Goal: Transaction & Acquisition: Purchase product/service

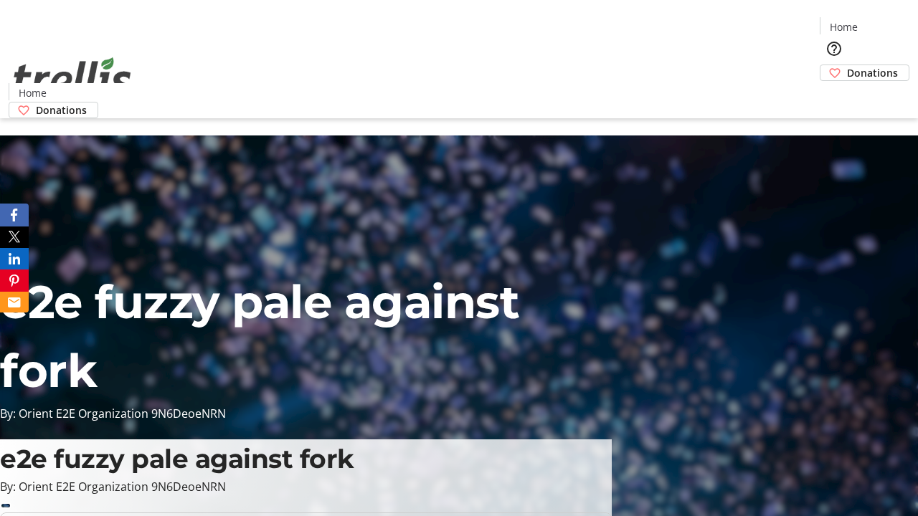
click at [847, 65] on span "Donations" at bounding box center [872, 72] width 51 height 15
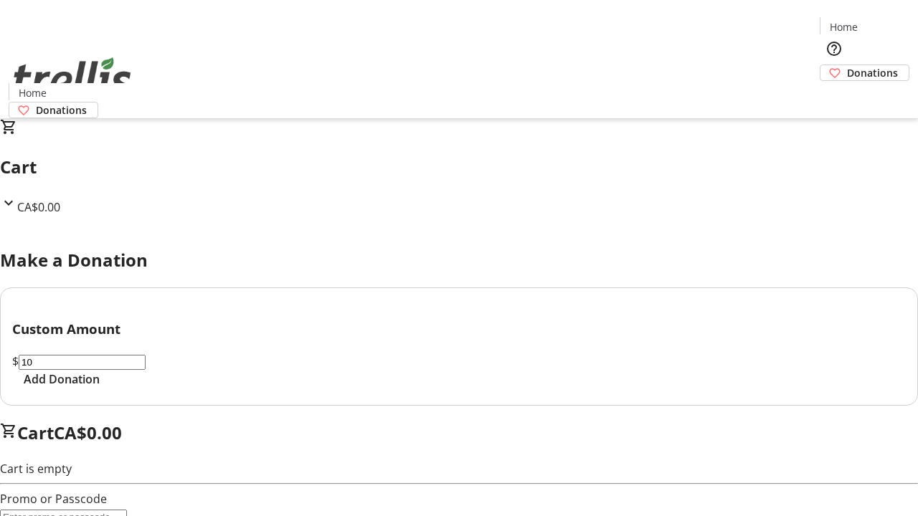
click at [100, 388] on span "Add Donation" at bounding box center [62, 379] width 76 height 17
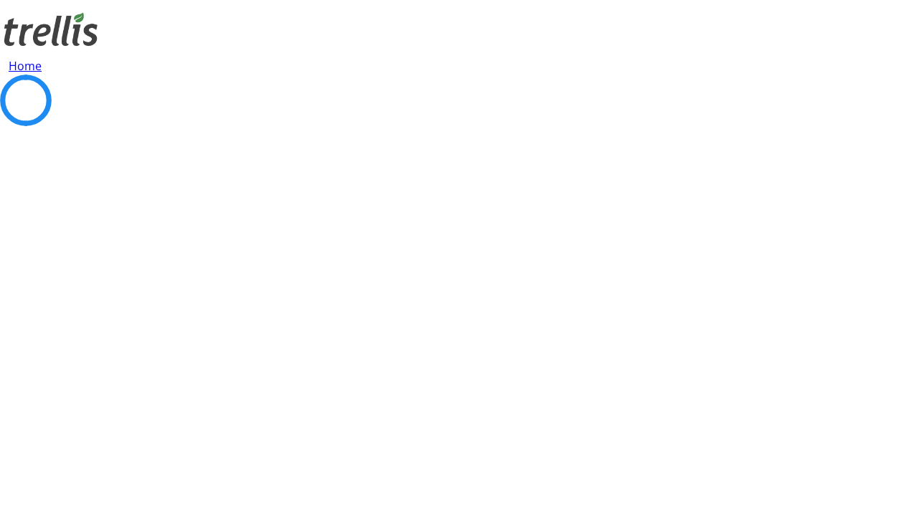
select select "CA"
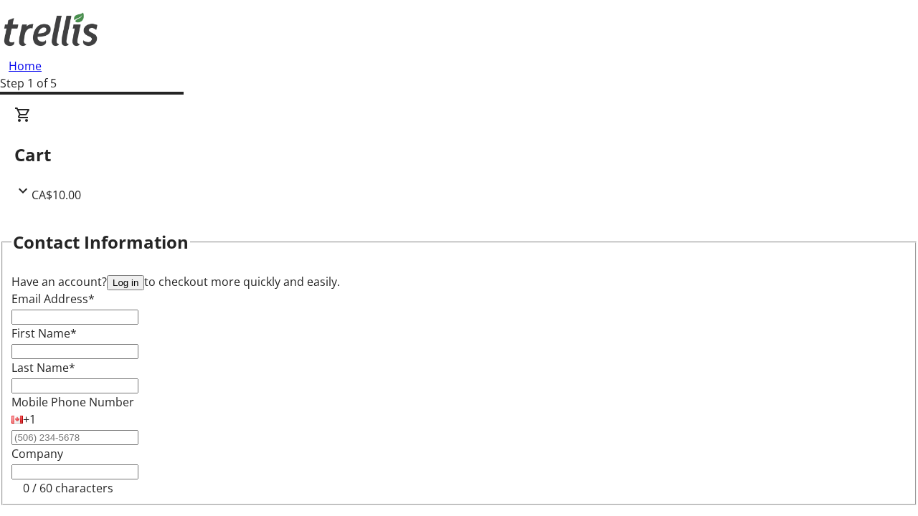
click at [144, 275] on button "Log in" at bounding box center [125, 282] width 37 height 15
